Goal: Find specific page/section: Find specific page/section

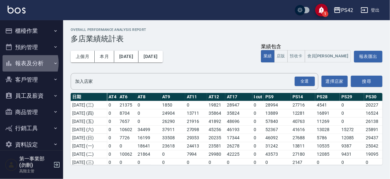
click at [22, 63] on button "報表及分析" at bounding box center [32, 63] width 58 height 16
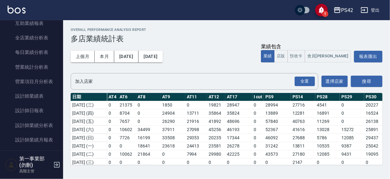
scroll to position [202, 0]
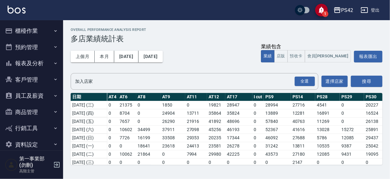
click at [390, 71] on div "Overall Performance Analysis Report 多店業績統計表 上個月 本月 2025/10/01 2025/10/31 業績包含 業…" at bounding box center [226, 96] width 327 height 153
